Goal: Information Seeking & Learning: Learn about a topic

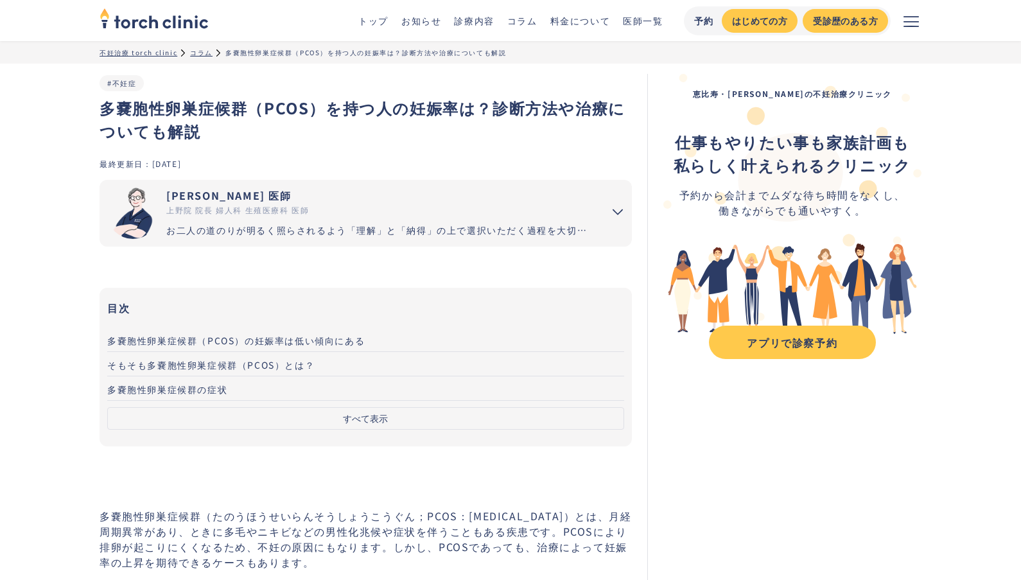
click at [236, 365] on span "そもそも多嚢胞性卵巣症候群（PCOS）とは？" at bounding box center [211, 364] width 208 height 13
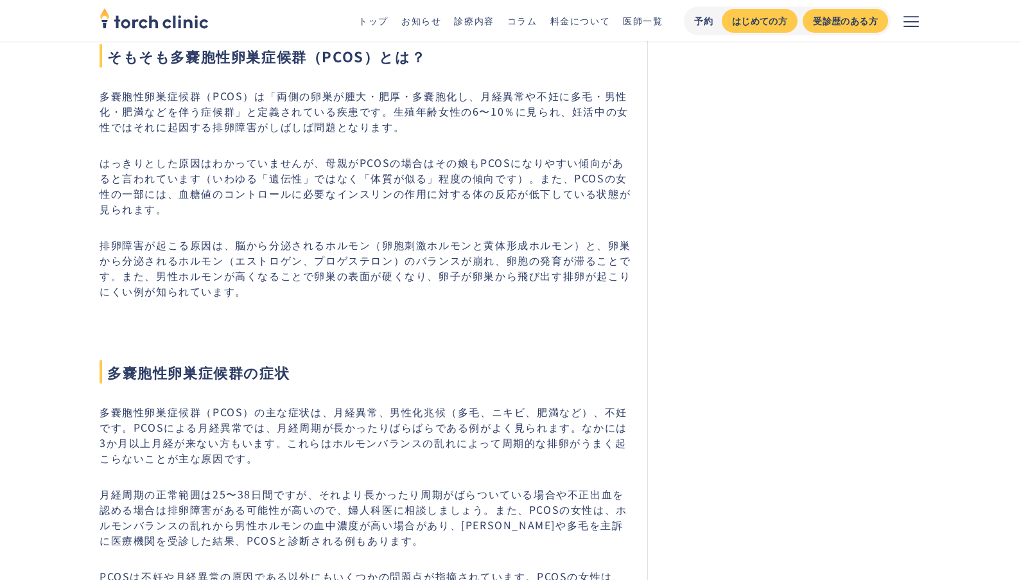
scroll to position [842, 0]
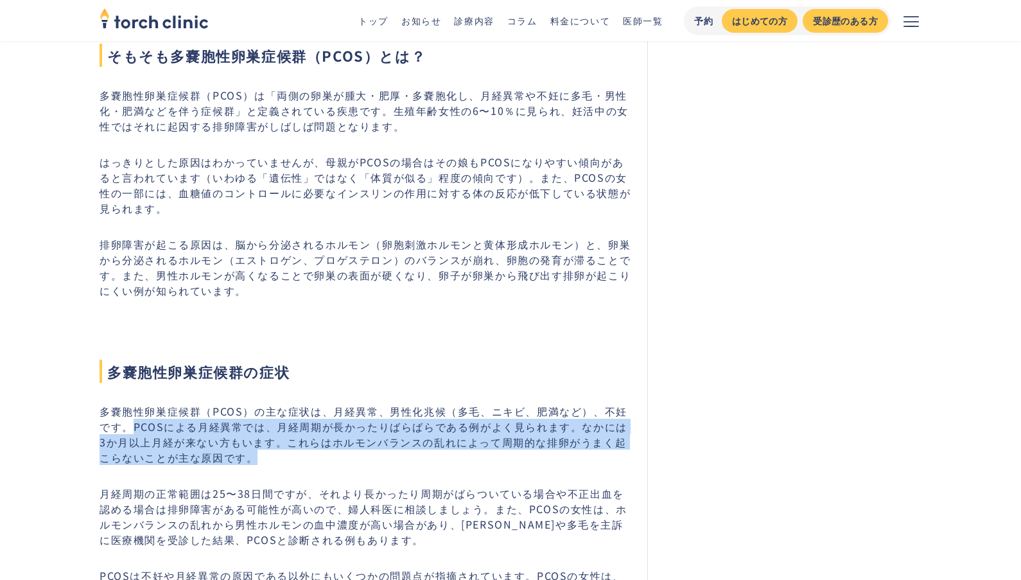
drag, startPoint x: 121, startPoint y: 425, endPoint x: 335, endPoint y: 450, distance: 216.0
click at [335, 450] on p "多嚢胞性卵巣症候群（PCOS）の主な症状は、月経異常、男性化兆候（多毛、ニキビ、肥満など）、不妊です。PCOSによる月経異常では、月経周期が長かったりばらばら…" at bounding box center [366, 434] width 533 height 62
drag, startPoint x: 335, startPoint y: 450, endPoint x: 240, endPoint y: 435, distance: 97.0
click at [240, 435] on p "多嚢胞性卵巣症候群（PCOS）の主な症状は、月経異常、男性化兆候（多毛、ニキビ、肥満など）、不妊です。PCOSによる月経異常では、月経周期が長かったりばらばら…" at bounding box center [366, 434] width 533 height 62
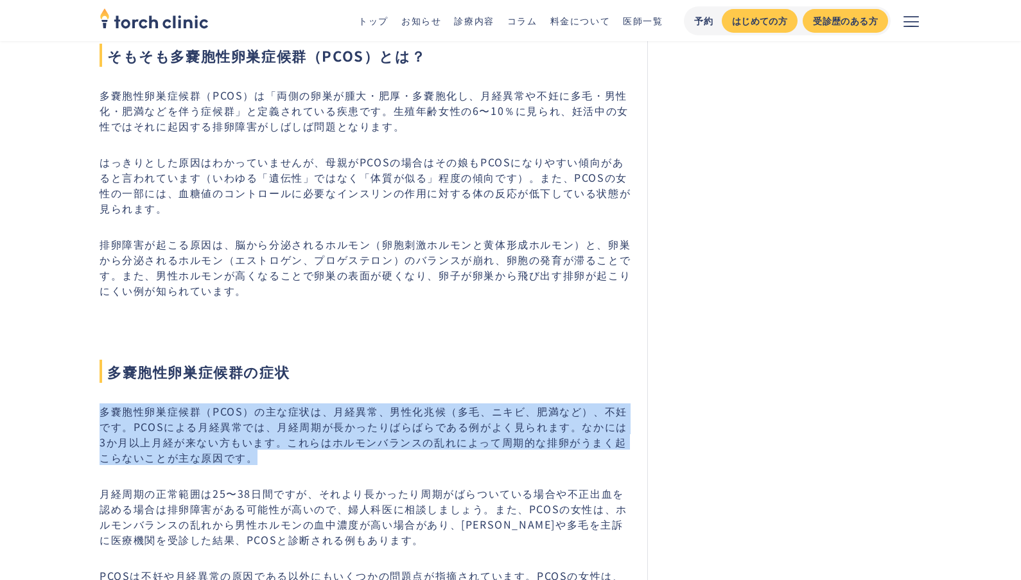
drag, startPoint x: 102, startPoint y: 407, endPoint x: 277, endPoint y: 464, distance: 183.7
click at [277, 464] on p "多嚢胞性卵巣症候群（PCOS）の主な症状は、月経異常、男性化兆候（多毛、ニキビ、肥満など）、不妊です。PCOSによる月経異常では、月経周期が長かったりばらばら…" at bounding box center [366, 434] width 533 height 62
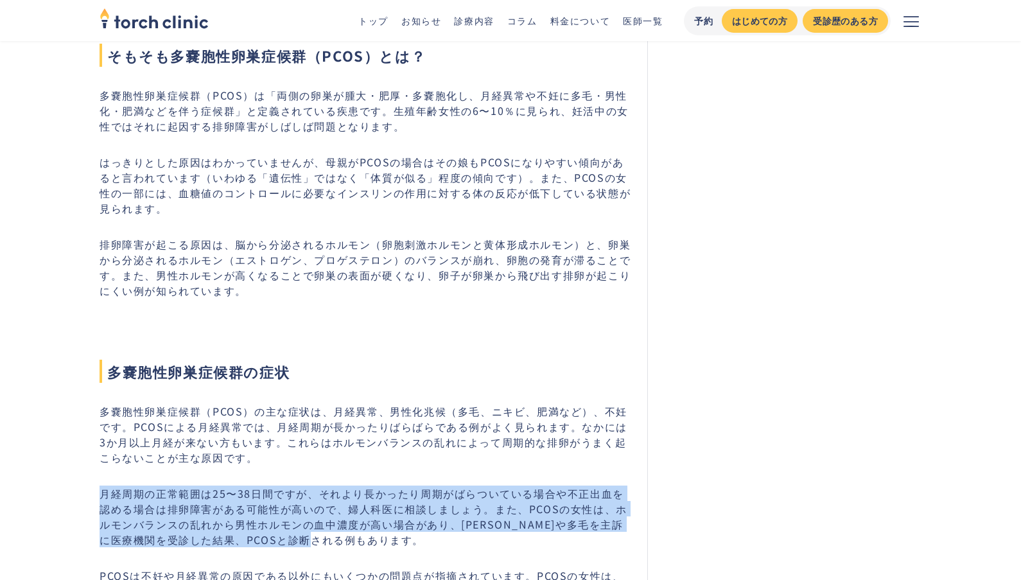
drag, startPoint x: 103, startPoint y: 496, endPoint x: 378, endPoint y: 540, distance: 279.1
click at [378, 540] on p "月経周期の正常範囲は25〜38日間ですが、それより長かったり周期がばらついている場合や不正出血を認める場合は排卵障害がある可能性が高いので、婦人科医に相談しま…" at bounding box center [366, 517] width 533 height 62
drag, startPoint x: 378, startPoint y: 540, endPoint x: 317, endPoint y: 505, distance: 70.5
click at [317, 505] on p "月経周期の正常範囲は25〜38日間ですが、それより長かったり周期がばらついている場合や不正出血を認める場合は排卵障害がある可能性が高いので、婦人科医に相談しま…" at bounding box center [366, 517] width 533 height 62
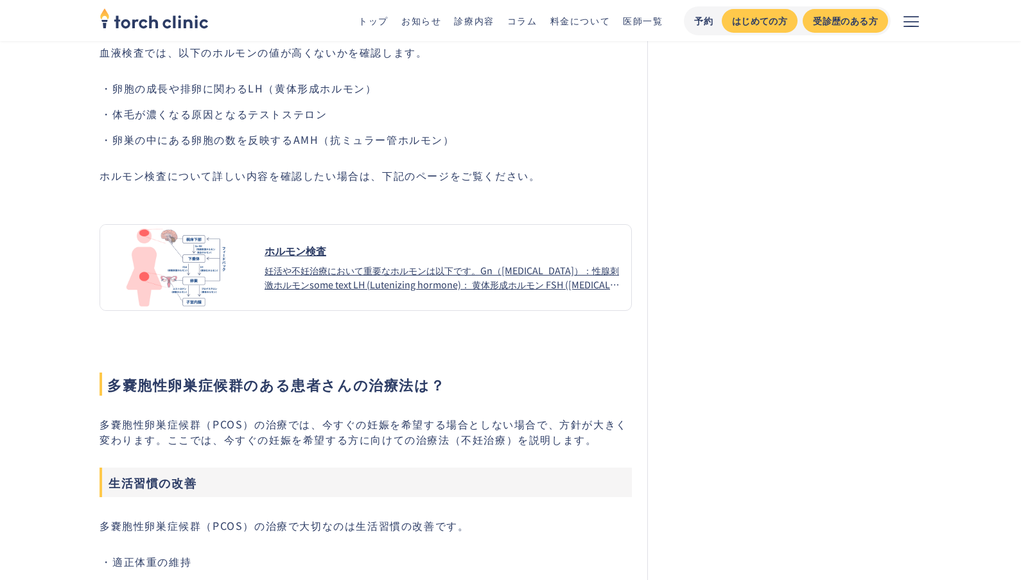
scroll to position [2127, 0]
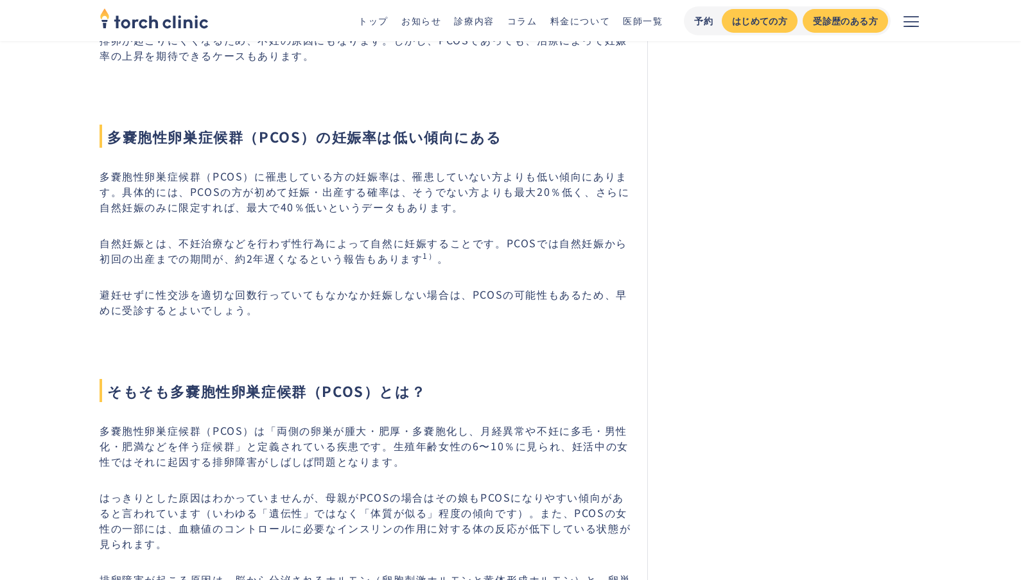
scroll to position [514, 0]
